Goal: Task Accomplishment & Management: Complete application form

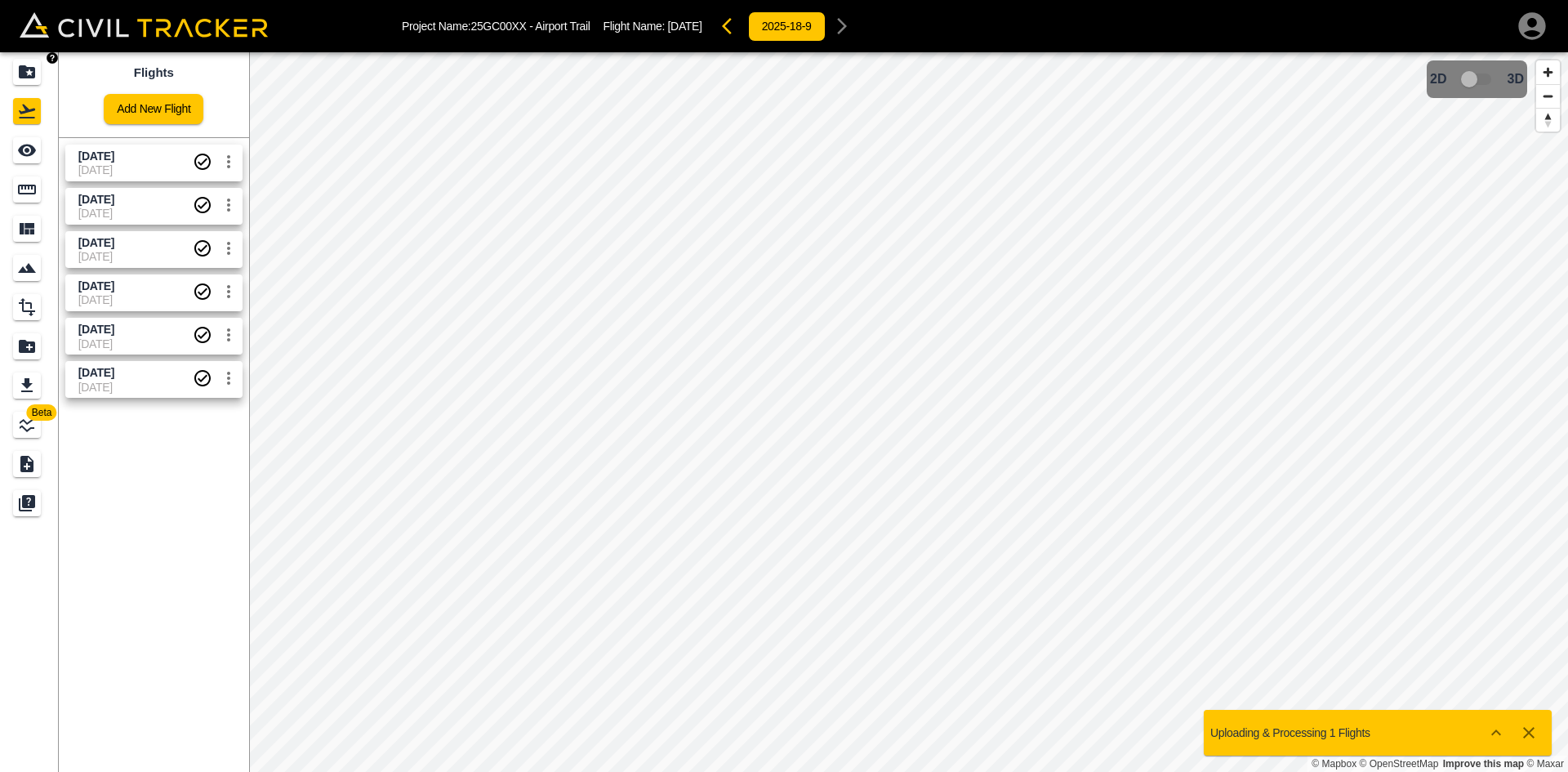
click at [31, 73] on icon "Projects" at bounding box center [27, 72] width 20 height 20
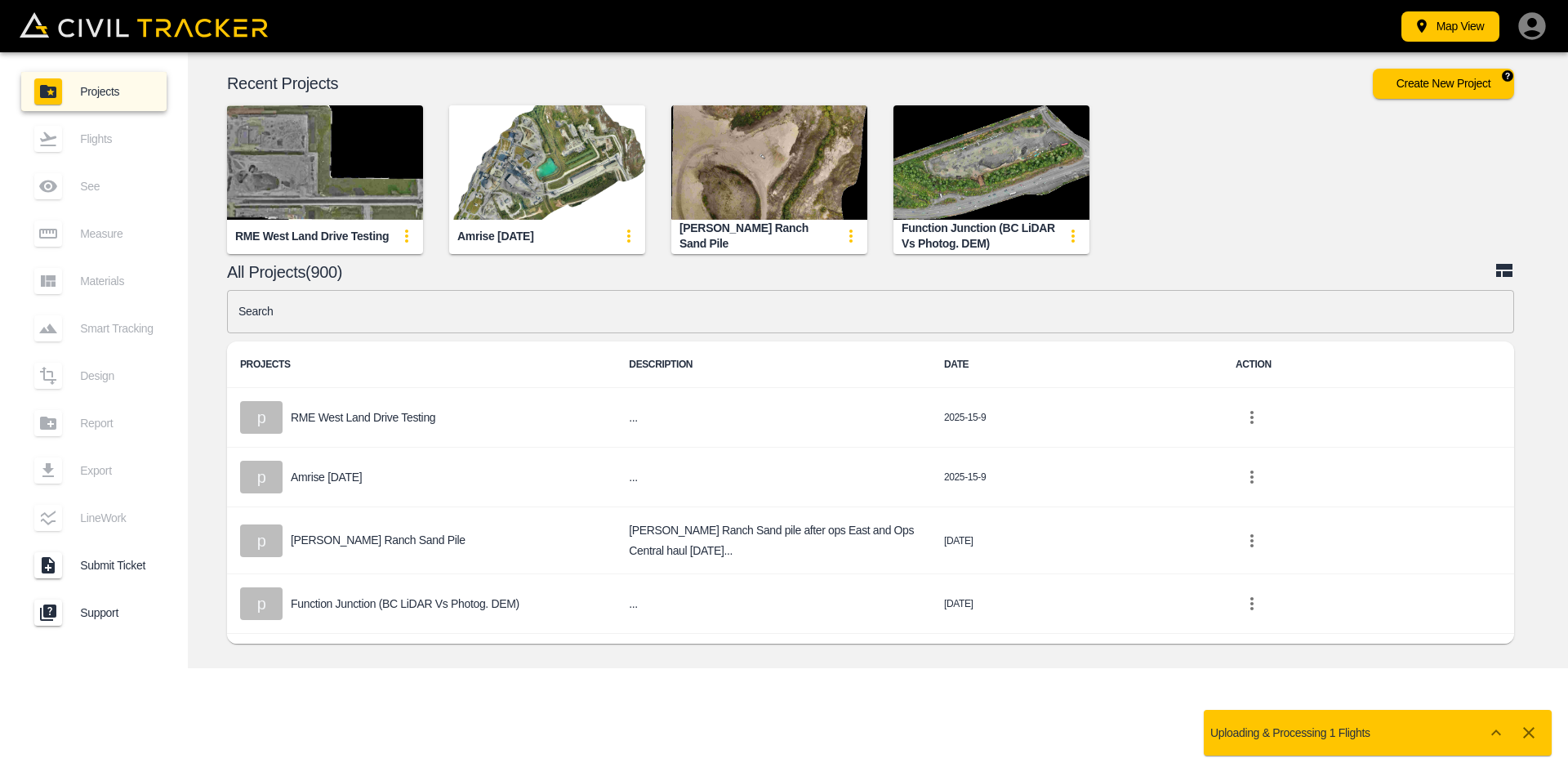
click at [1420, 83] on button "Create New Project" at bounding box center [1444, 84] width 141 height 30
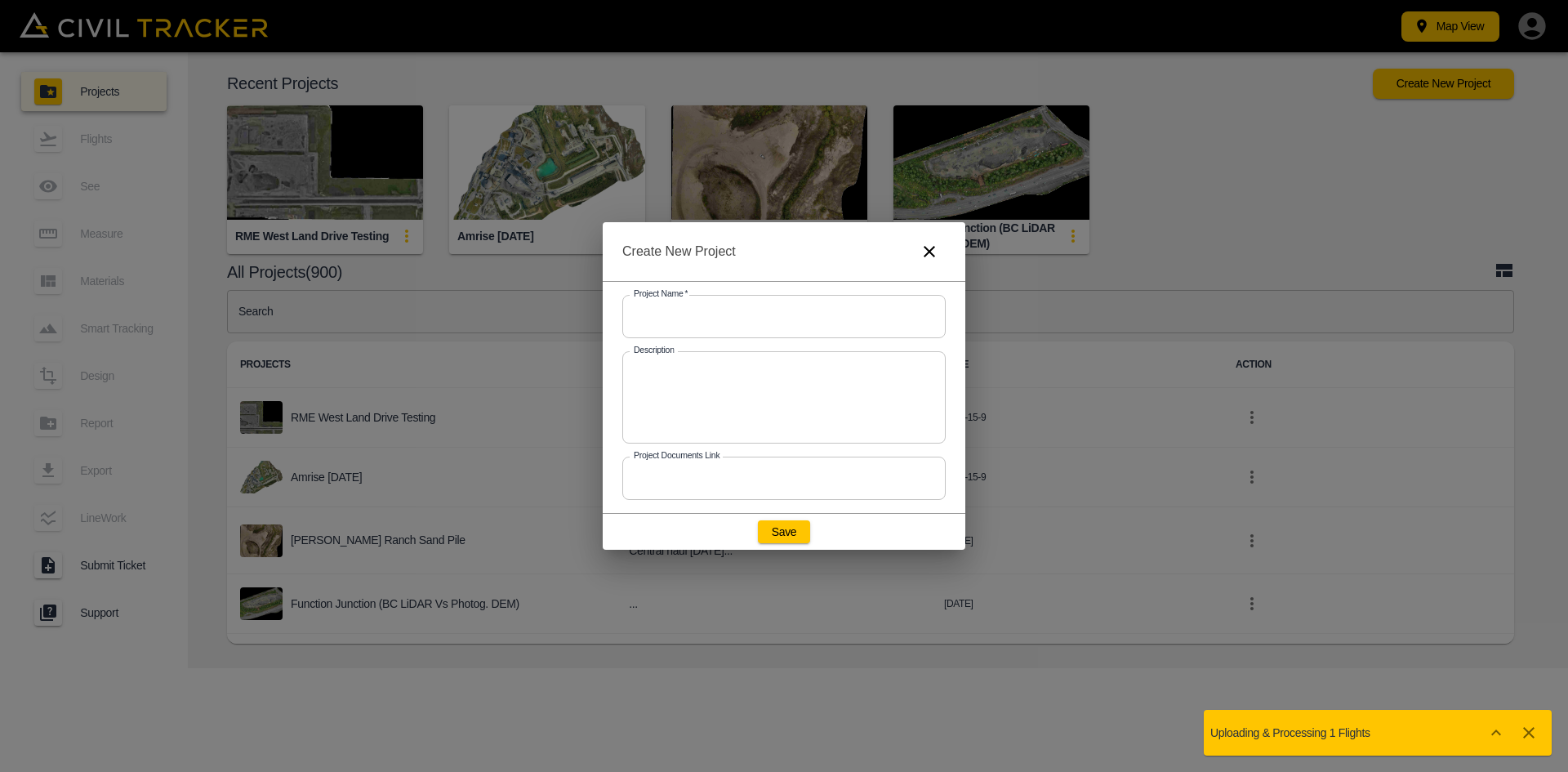
click at [673, 313] on input "text" at bounding box center [784, 316] width 323 height 44
type input "s"
type input "Airport Trail Test"
click at [783, 537] on button "Save" at bounding box center [784, 532] width 53 height 23
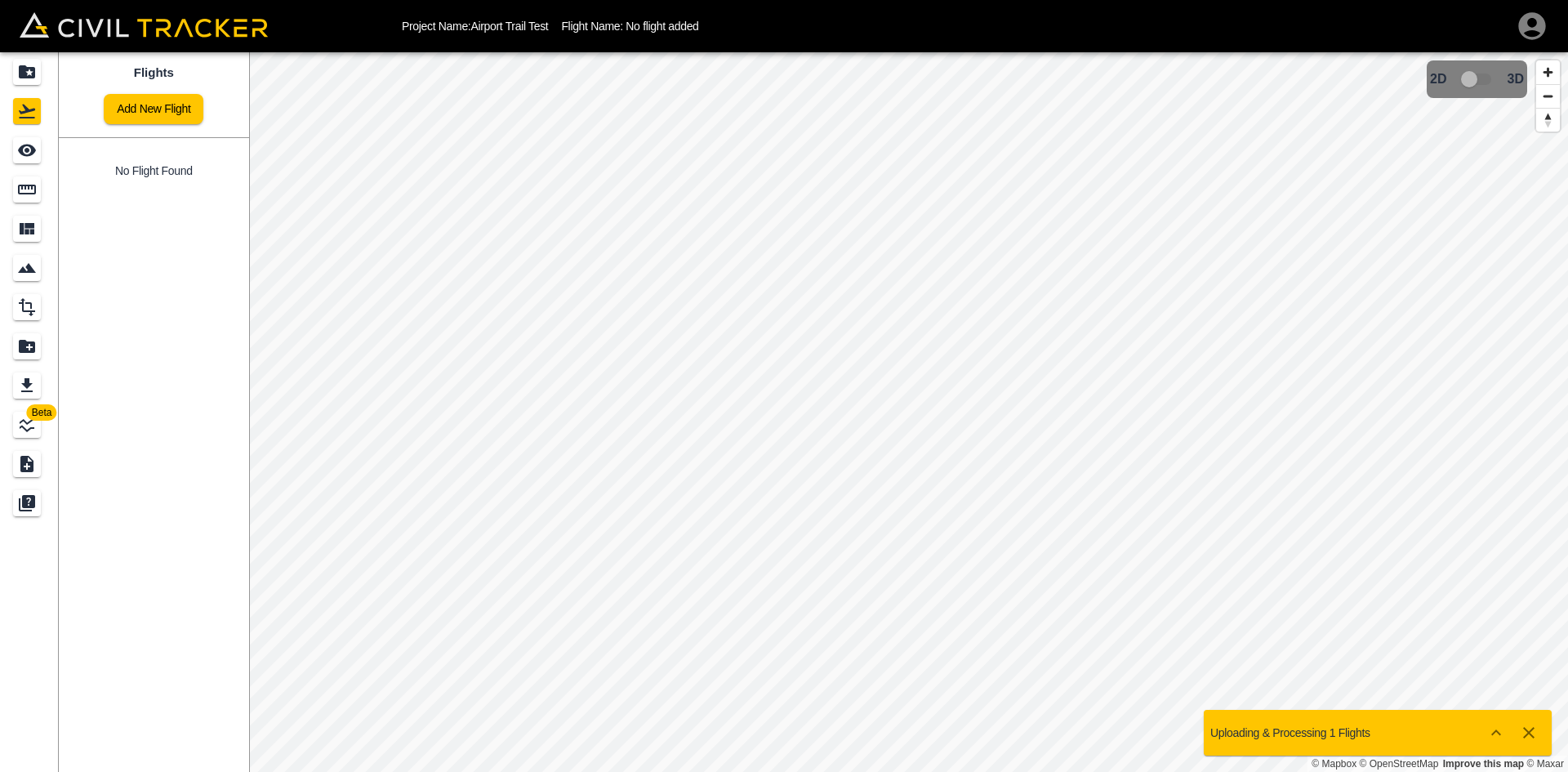
click at [129, 118] on link "Add New Flight" at bounding box center [153, 109] width 100 height 30
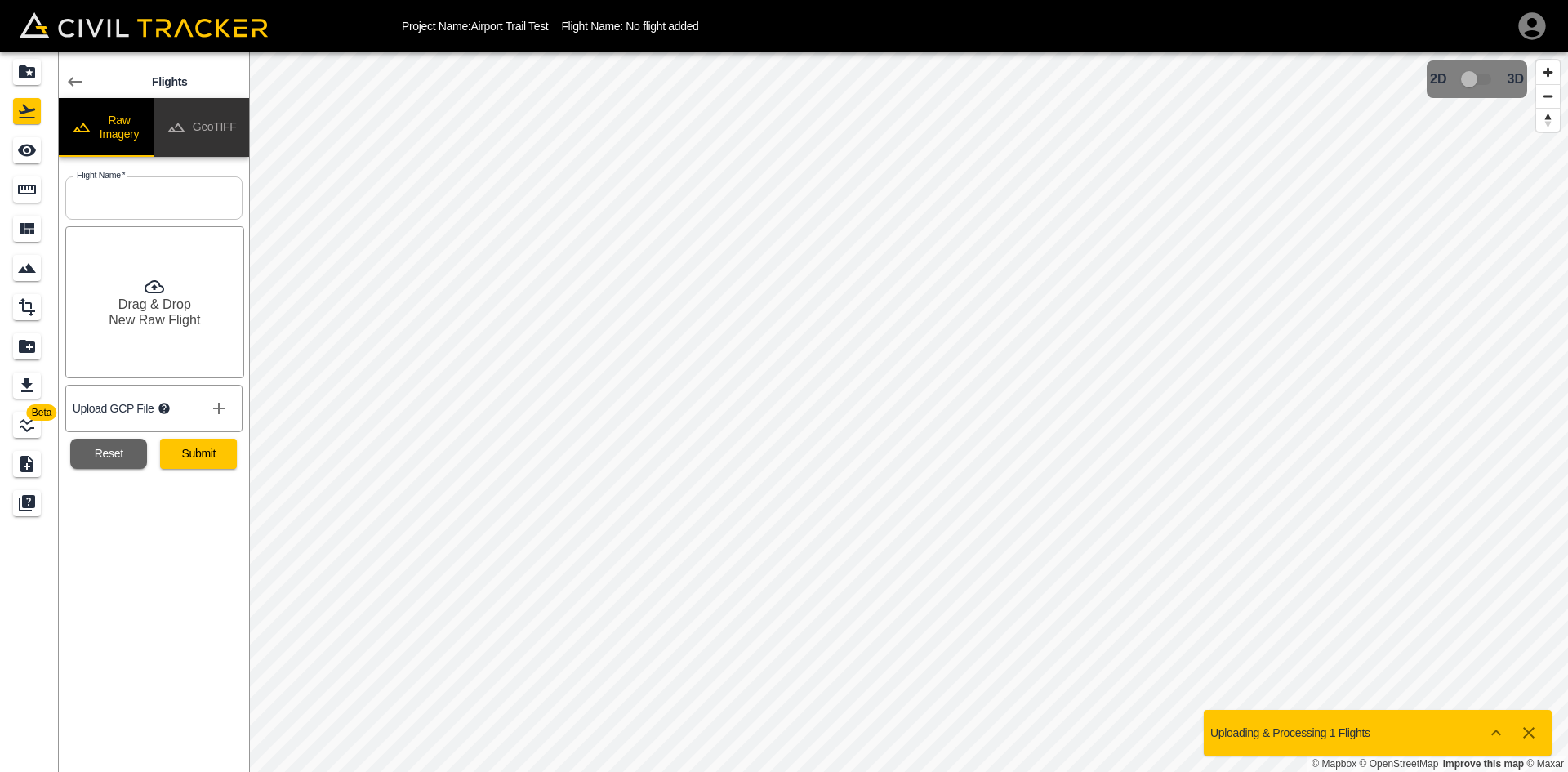
click at [210, 121] on button "GeoTIFF" at bounding box center [201, 128] width 95 height 59
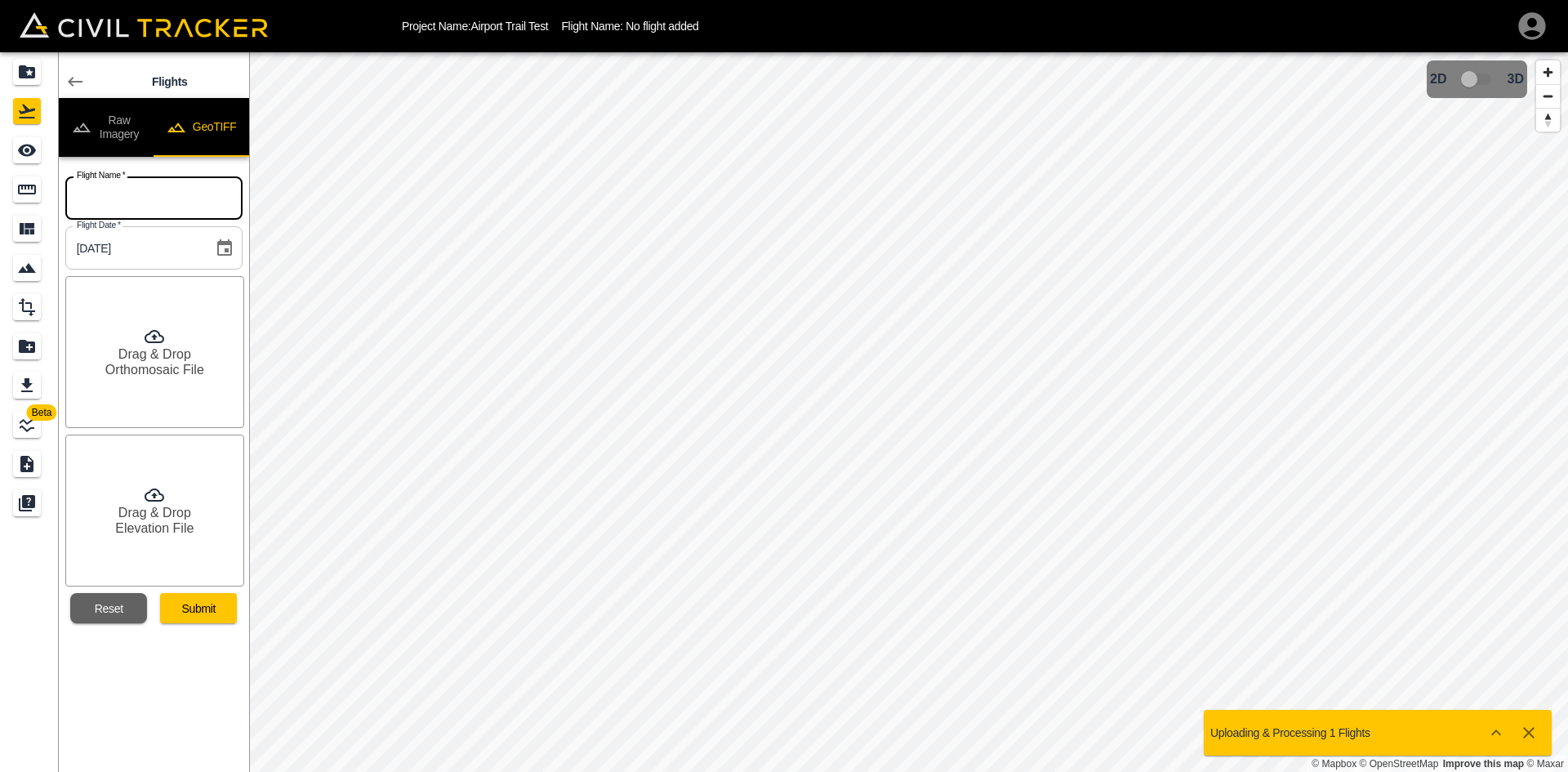
click at [171, 191] on input "text" at bounding box center [153, 198] width 178 height 44
type input "[DATE]"
click at [209, 618] on button "Submit" at bounding box center [198, 608] width 77 height 30
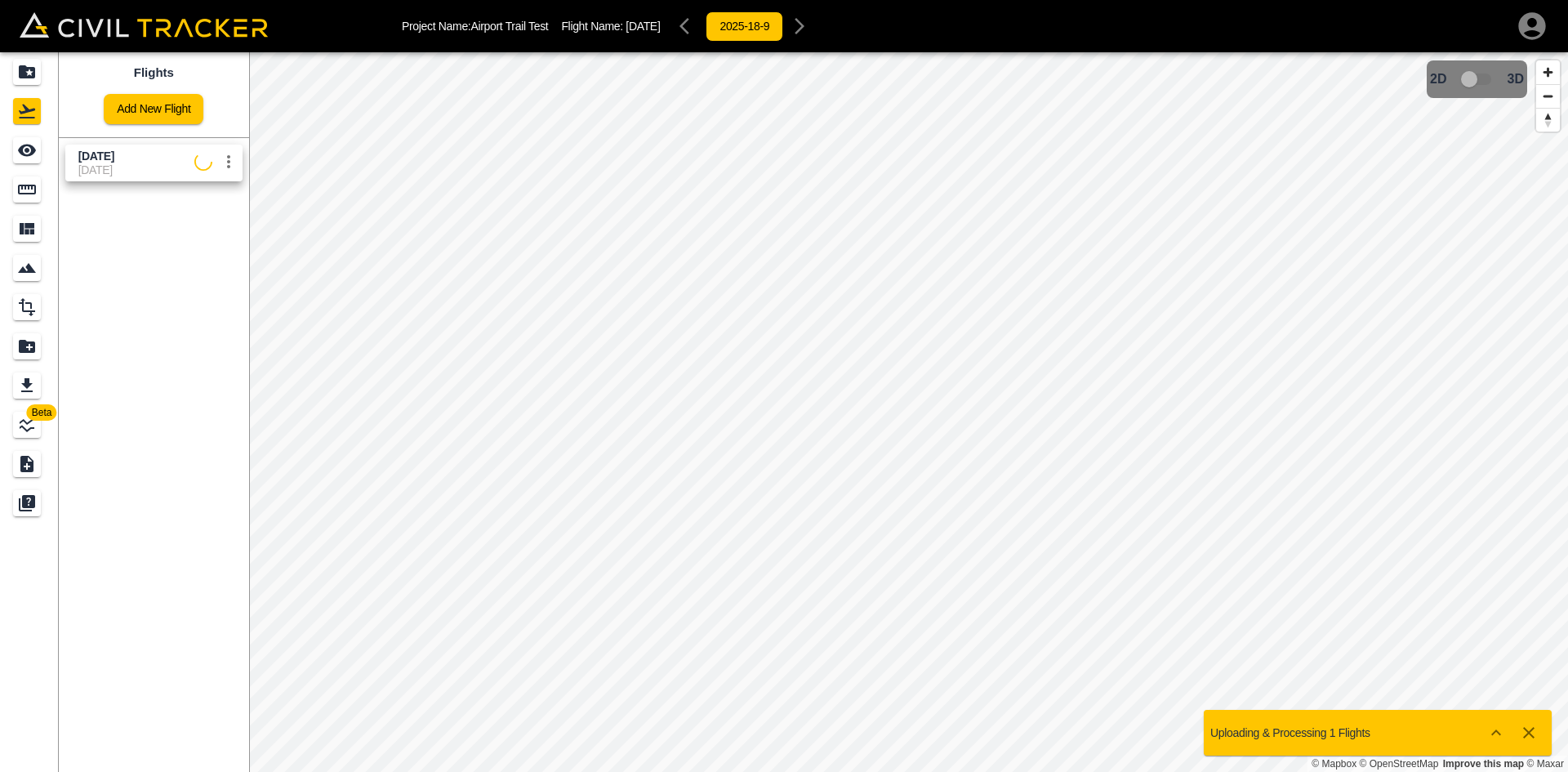
click at [170, 110] on link "Add New Flight" at bounding box center [153, 109] width 100 height 30
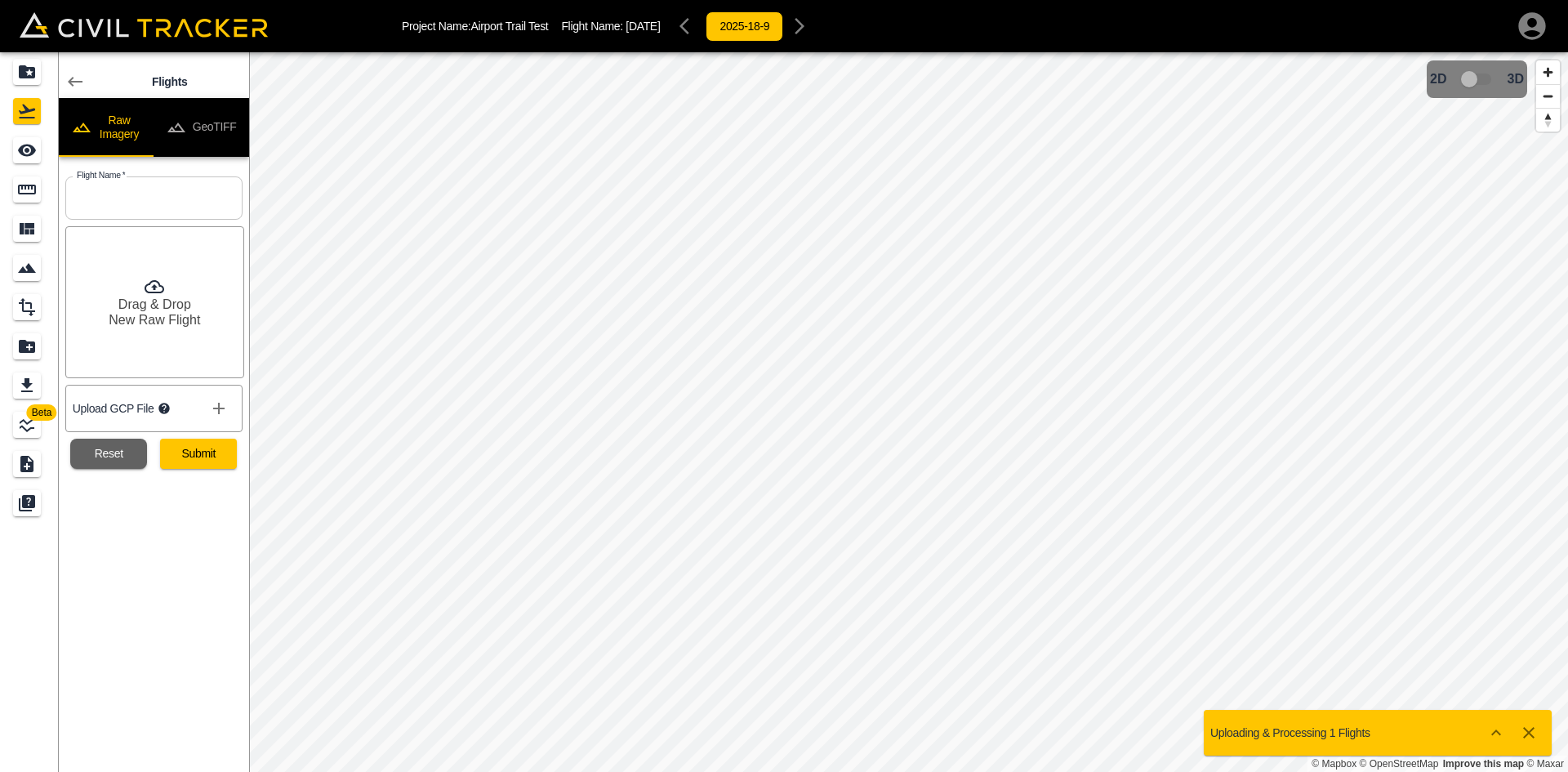
click at [208, 133] on button "GeoTIFF" at bounding box center [201, 128] width 95 height 59
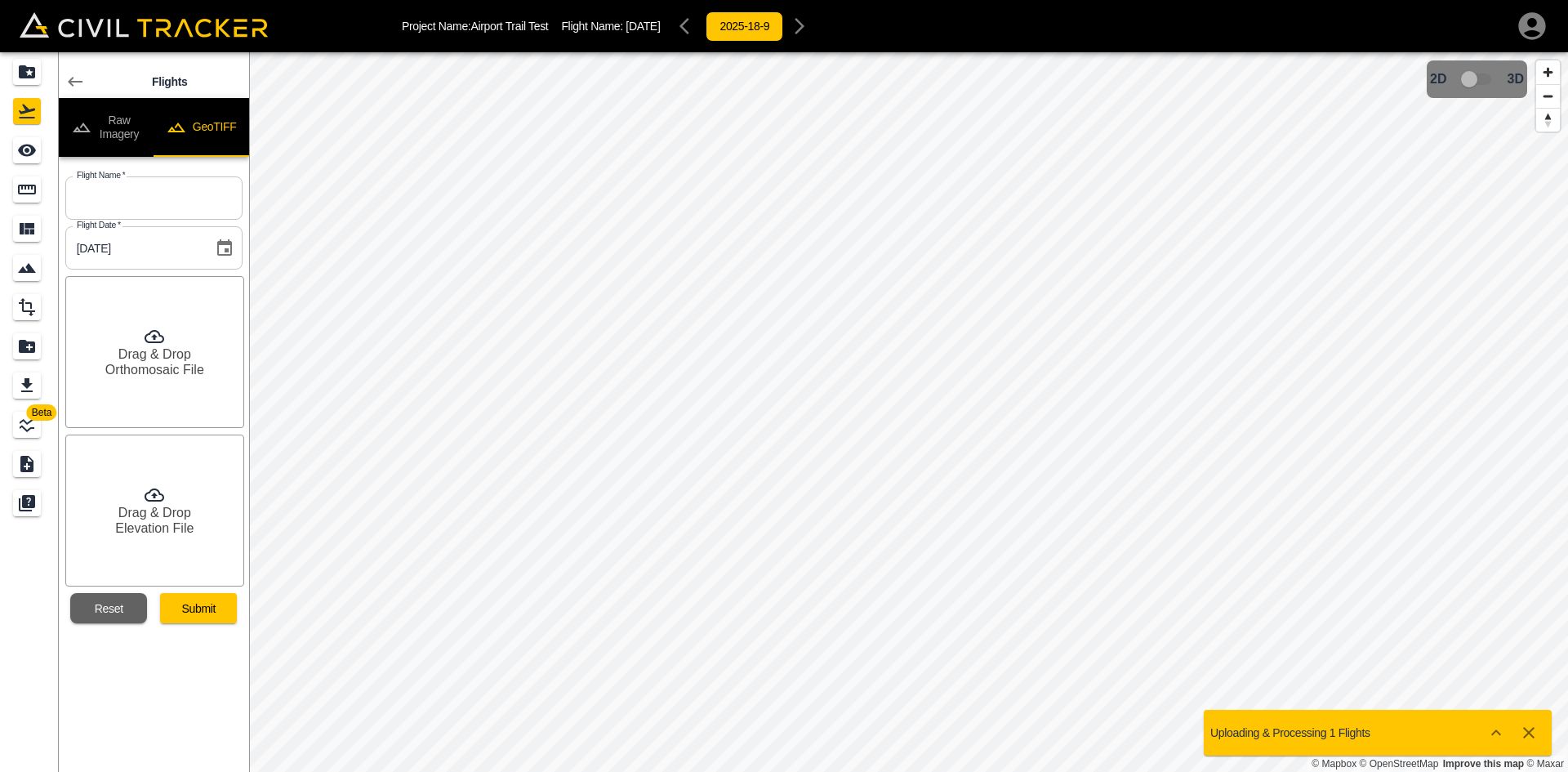
click at [168, 198] on input "text" at bounding box center [153, 198] width 178 height 44
type input "[DATE]"
click at [213, 602] on button "Submit" at bounding box center [198, 608] width 77 height 30
